Goal: Check status: Check status

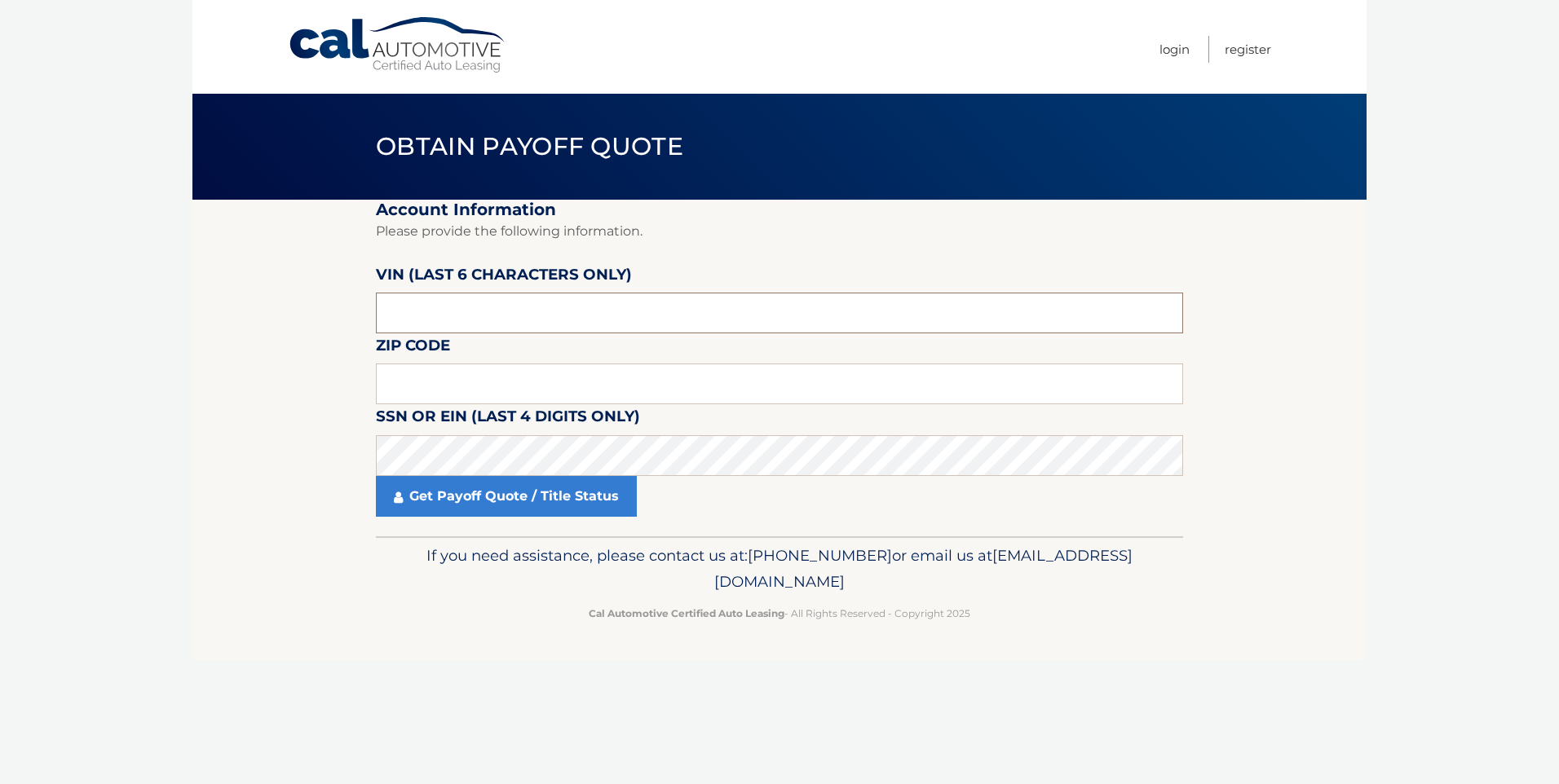
click at [503, 304] on input "text" at bounding box center [779, 313] width 808 height 40
click at [597, 317] on input "text" at bounding box center [779, 313] width 808 height 40
type input "722667"
click at [569, 375] on input "text" at bounding box center [779, 383] width 808 height 40
click at [489, 384] on input "text" at bounding box center [779, 383] width 808 height 40
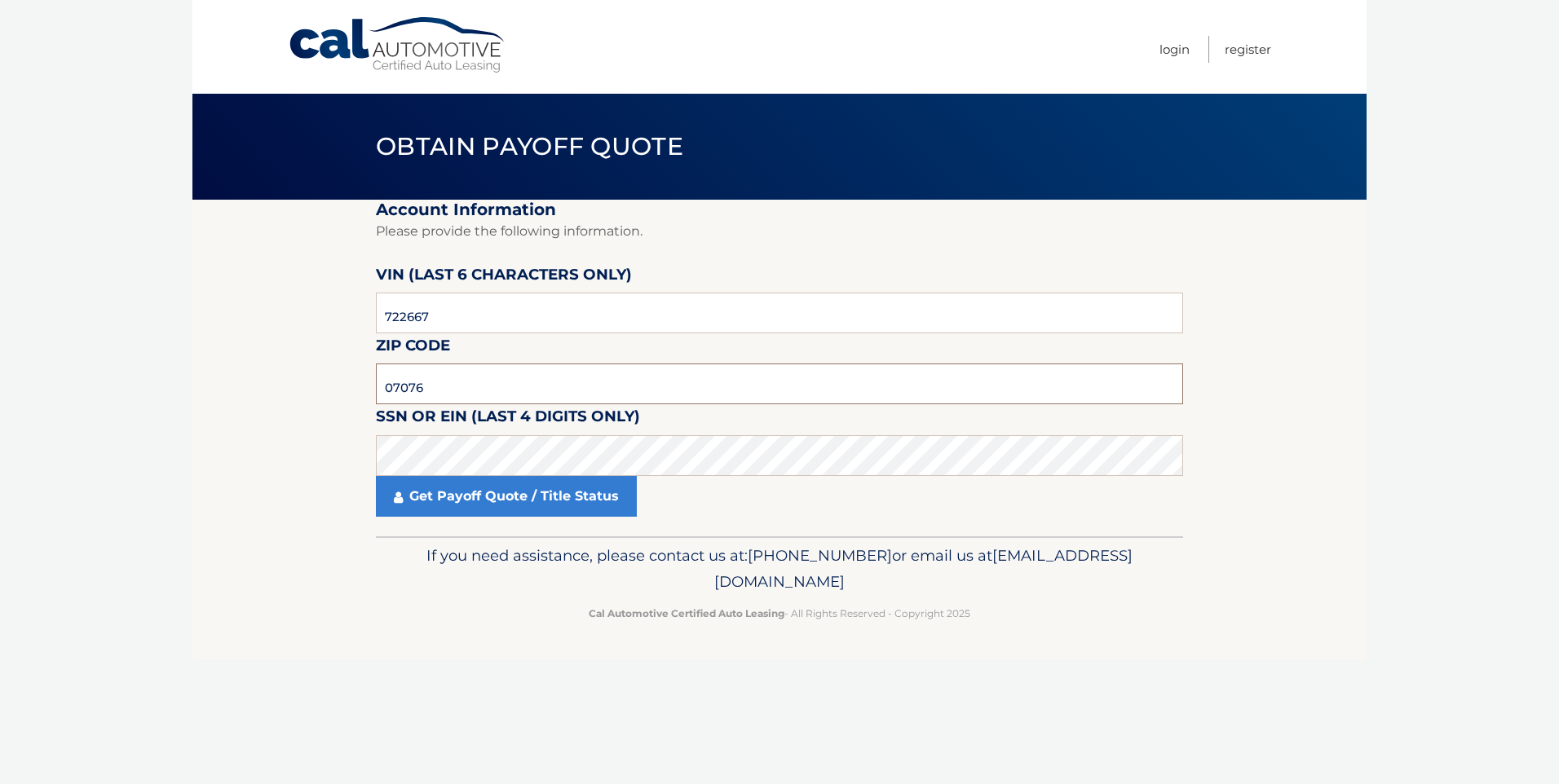
type input "07076"
click at [737, 495] on div "Get Payoff Quote / Title Status" at bounding box center [779, 495] width 808 height 40
click at [581, 497] on link "Get Payoff Quote / Title Status" at bounding box center [506, 495] width 261 height 40
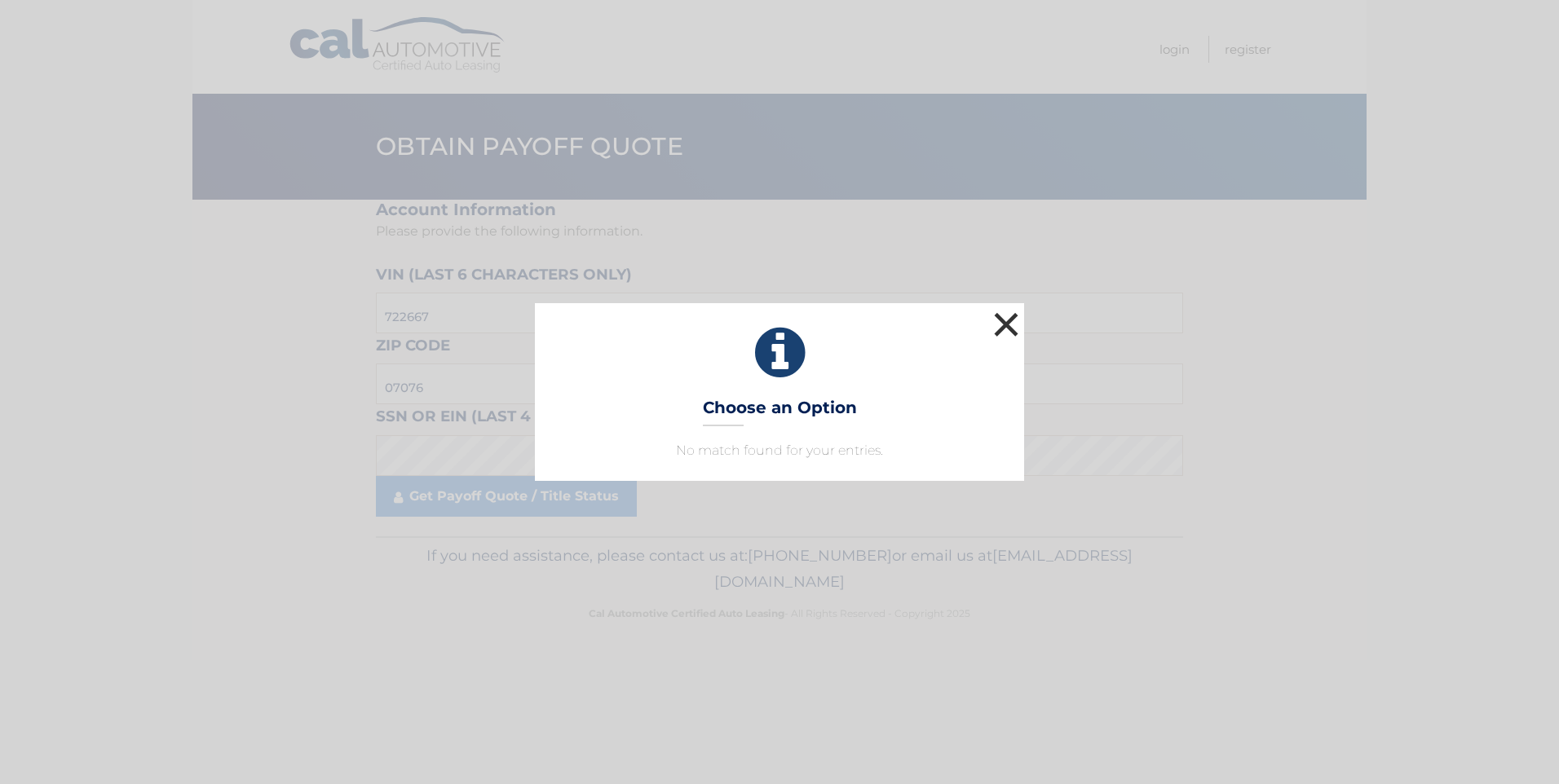
click at [1018, 322] on button "×" at bounding box center [1006, 324] width 32 height 32
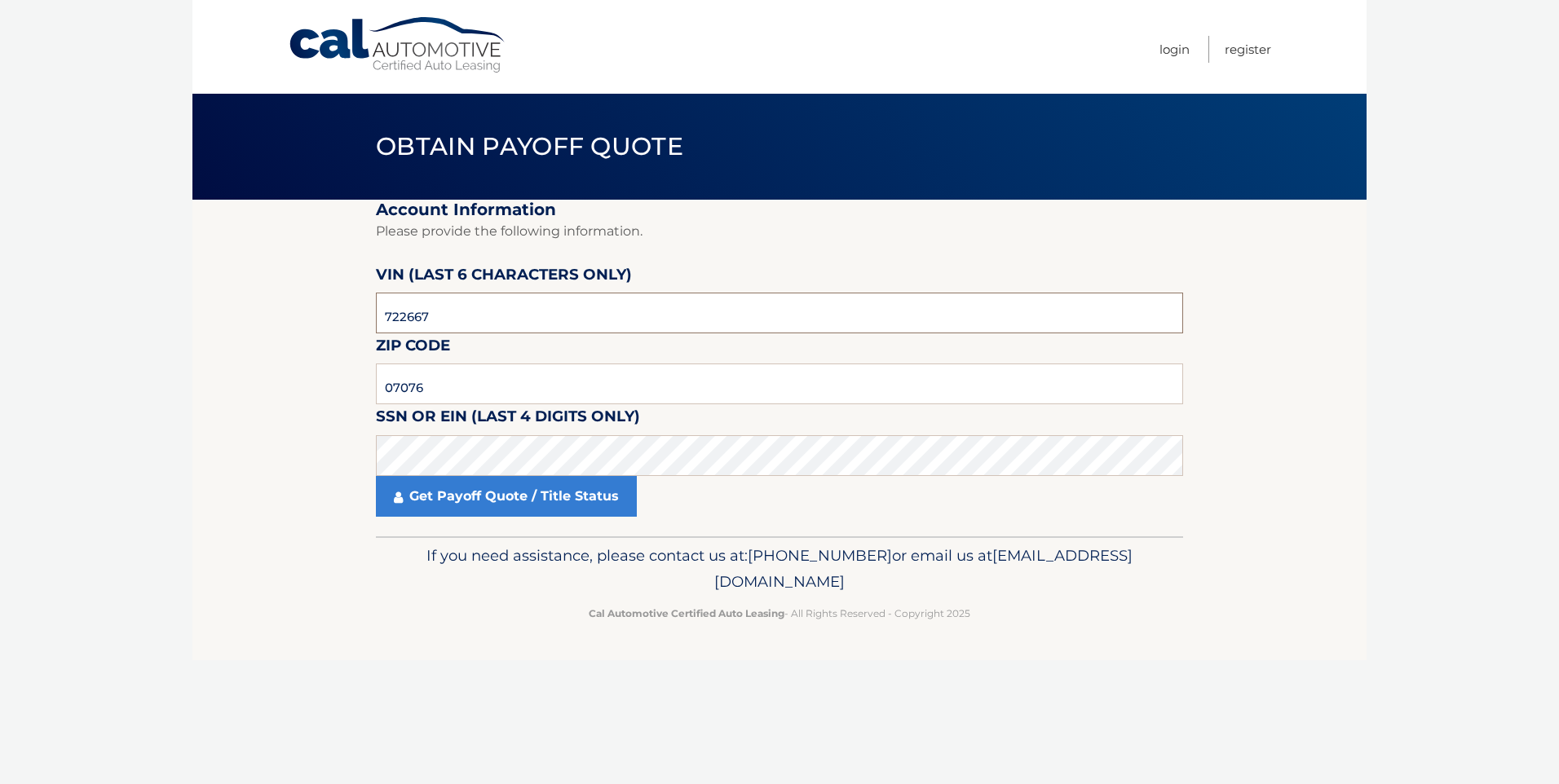
drag, startPoint x: 408, startPoint y: 315, endPoint x: 426, endPoint y: 312, distance: 18.2
click at [408, 315] on input "722667" at bounding box center [779, 313] width 808 height 40
click at [491, 513] on link "Get Payoff Quote / Title Status" at bounding box center [506, 495] width 261 height 40
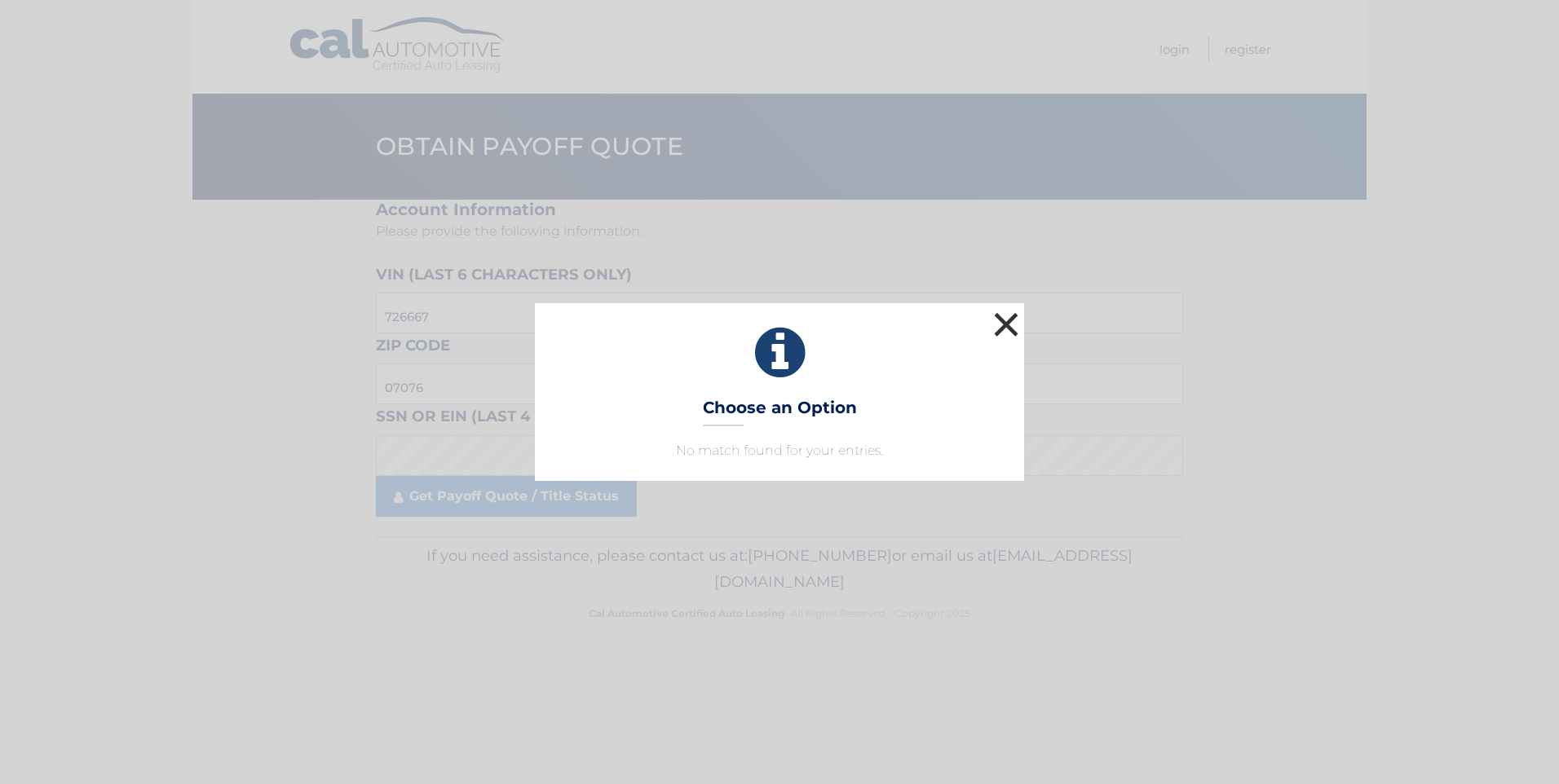
click at [1003, 323] on button "×" at bounding box center [1006, 324] width 32 height 32
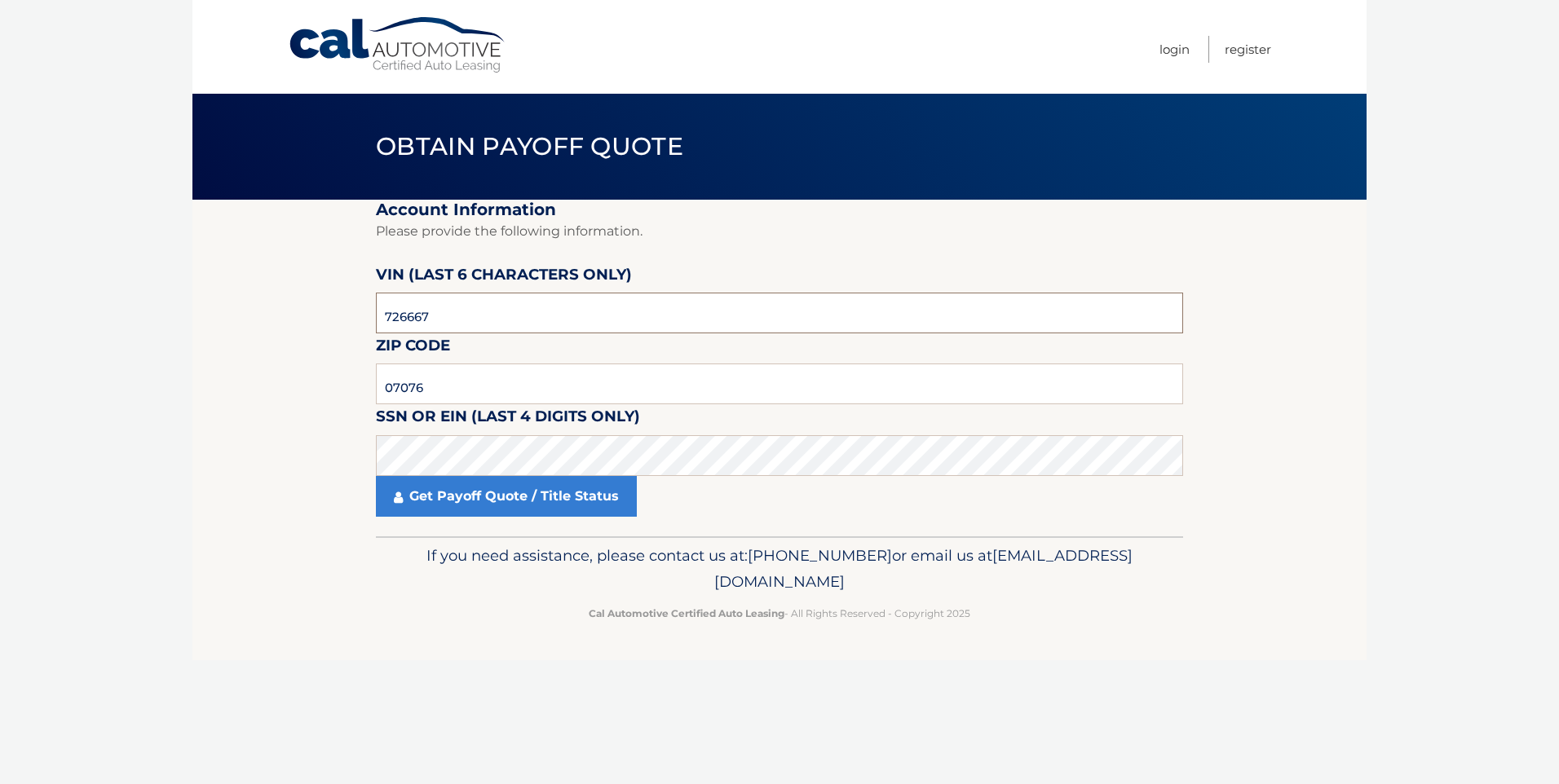
drag, startPoint x: 458, startPoint y: 312, endPoint x: 410, endPoint y: 318, distance: 48.4
click at [410, 318] on input "726667" at bounding box center [779, 313] width 808 height 40
type input "726675"
click at [524, 515] on link "Get Payoff Quote / Title Status" at bounding box center [506, 495] width 261 height 40
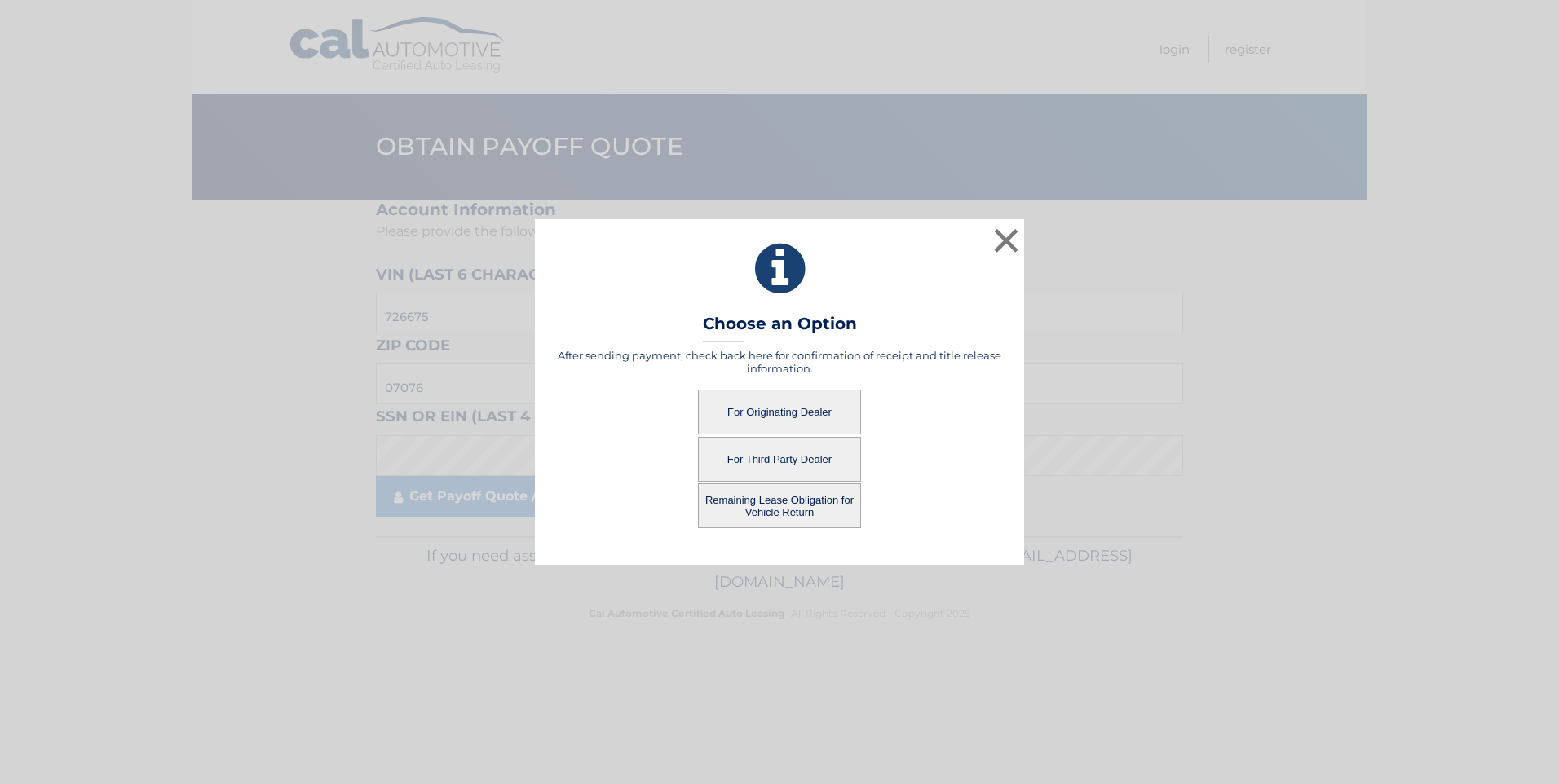
click at [780, 411] on button "For Originating Dealer" at bounding box center [780, 412] width 163 height 45
click at [787, 412] on button "For Originating Dealer" at bounding box center [780, 412] width 163 height 45
